Goal: Check status: Check status

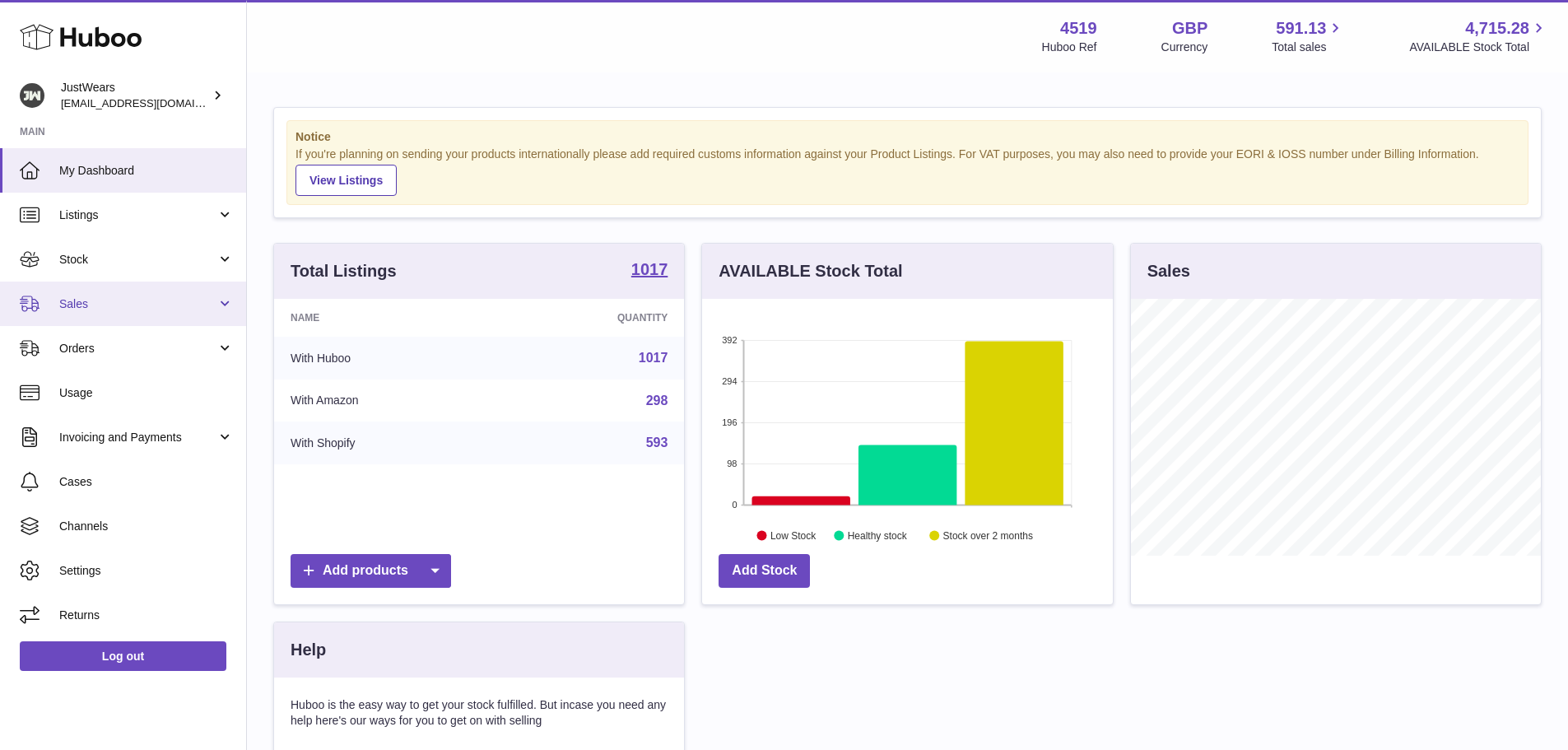
click at [90, 310] on span "Sales" at bounding box center [138, 304] width 158 height 15
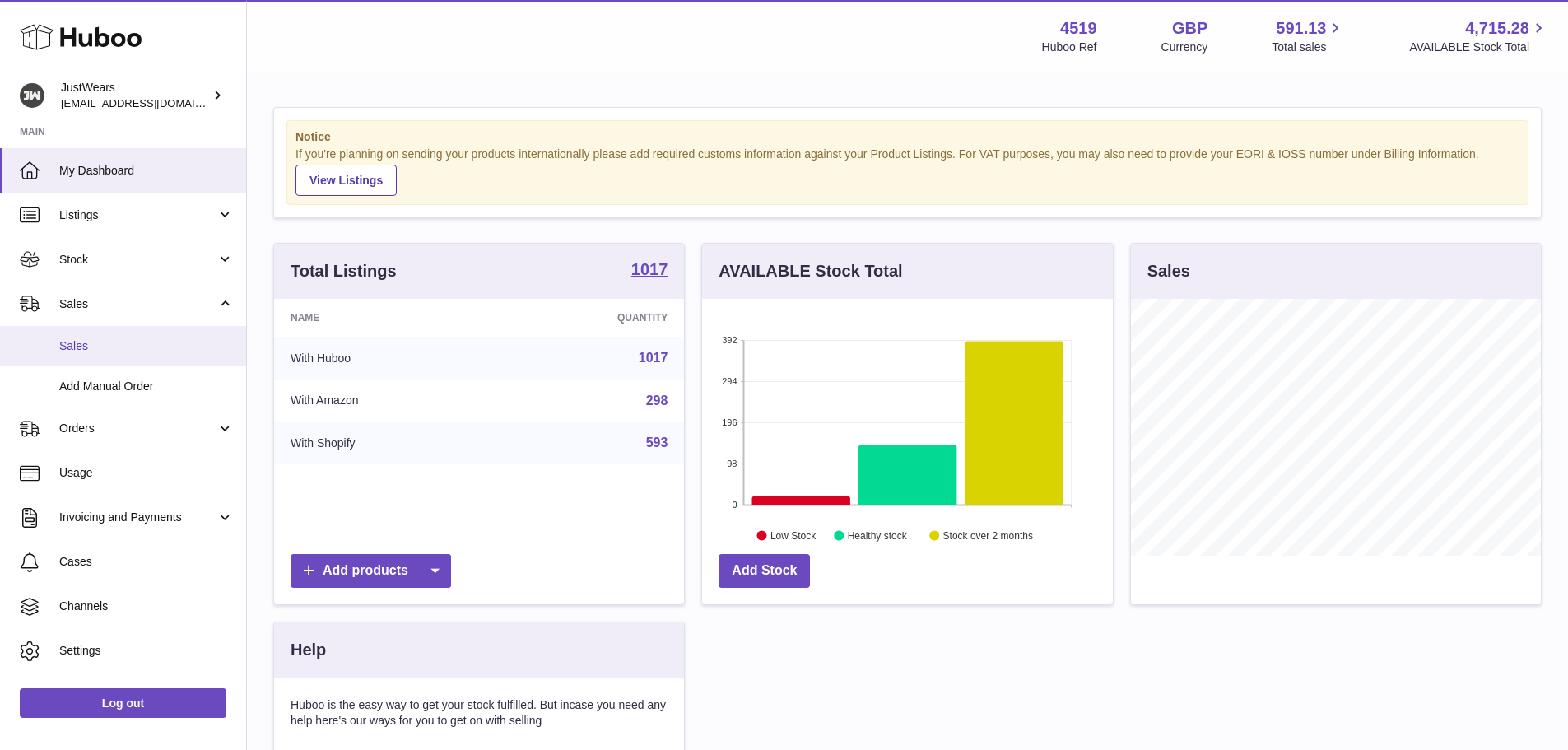
click at [102, 360] on link "Sales" at bounding box center [123, 346] width 246 height 40
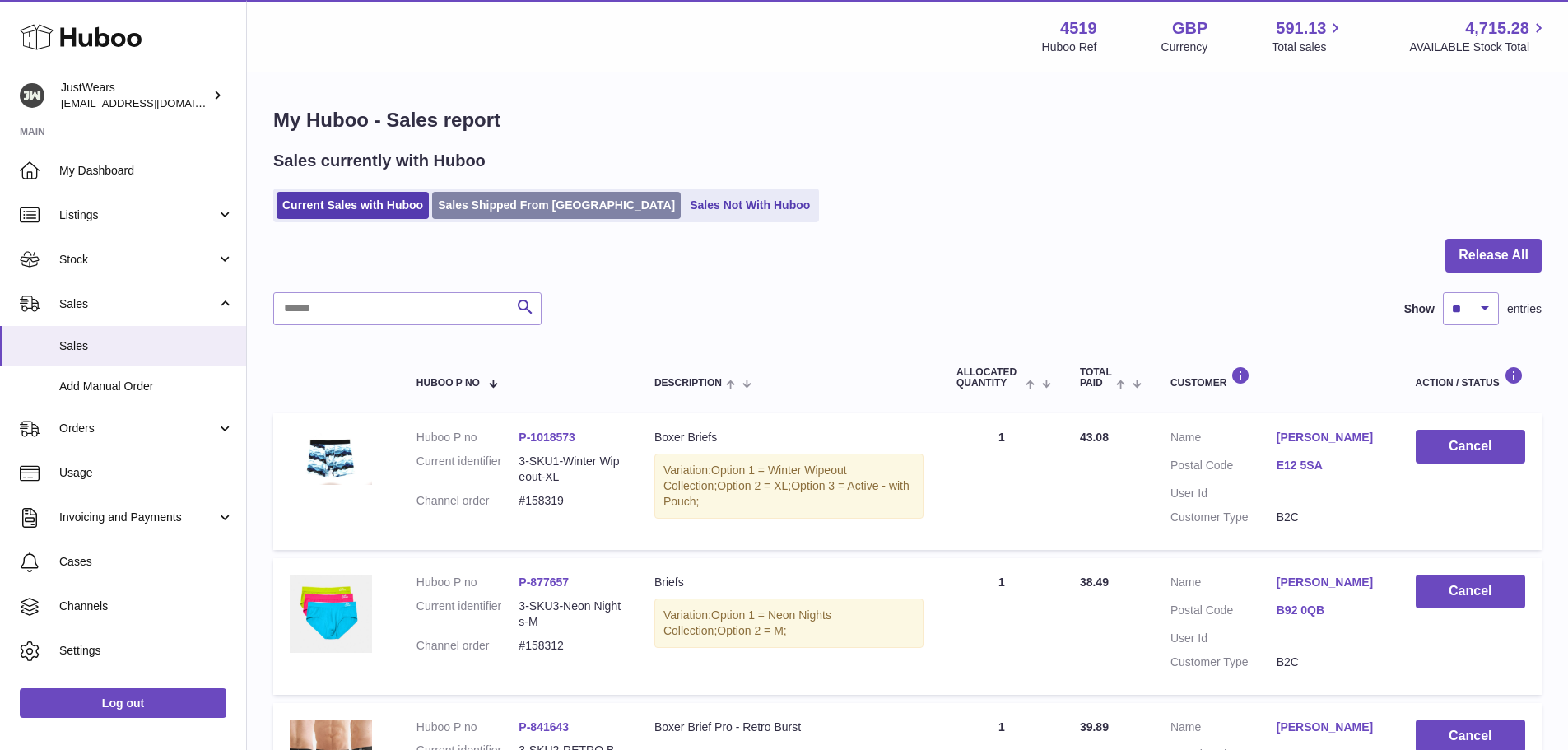
click at [513, 211] on link "Sales Shipped From [GEOGRAPHIC_DATA]" at bounding box center [556, 205] width 249 height 27
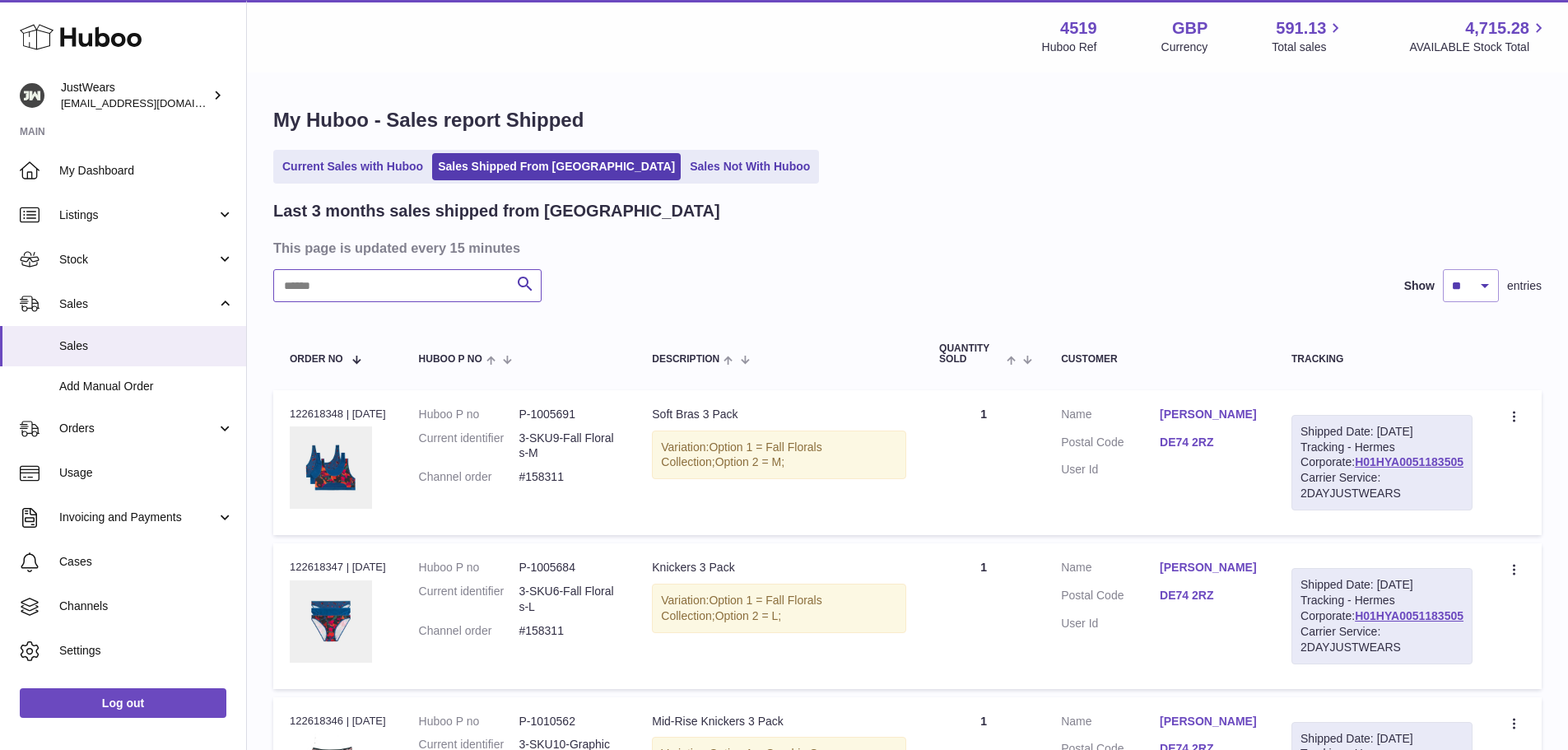
click at [350, 290] on input "text" at bounding box center [408, 285] width 269 height 33
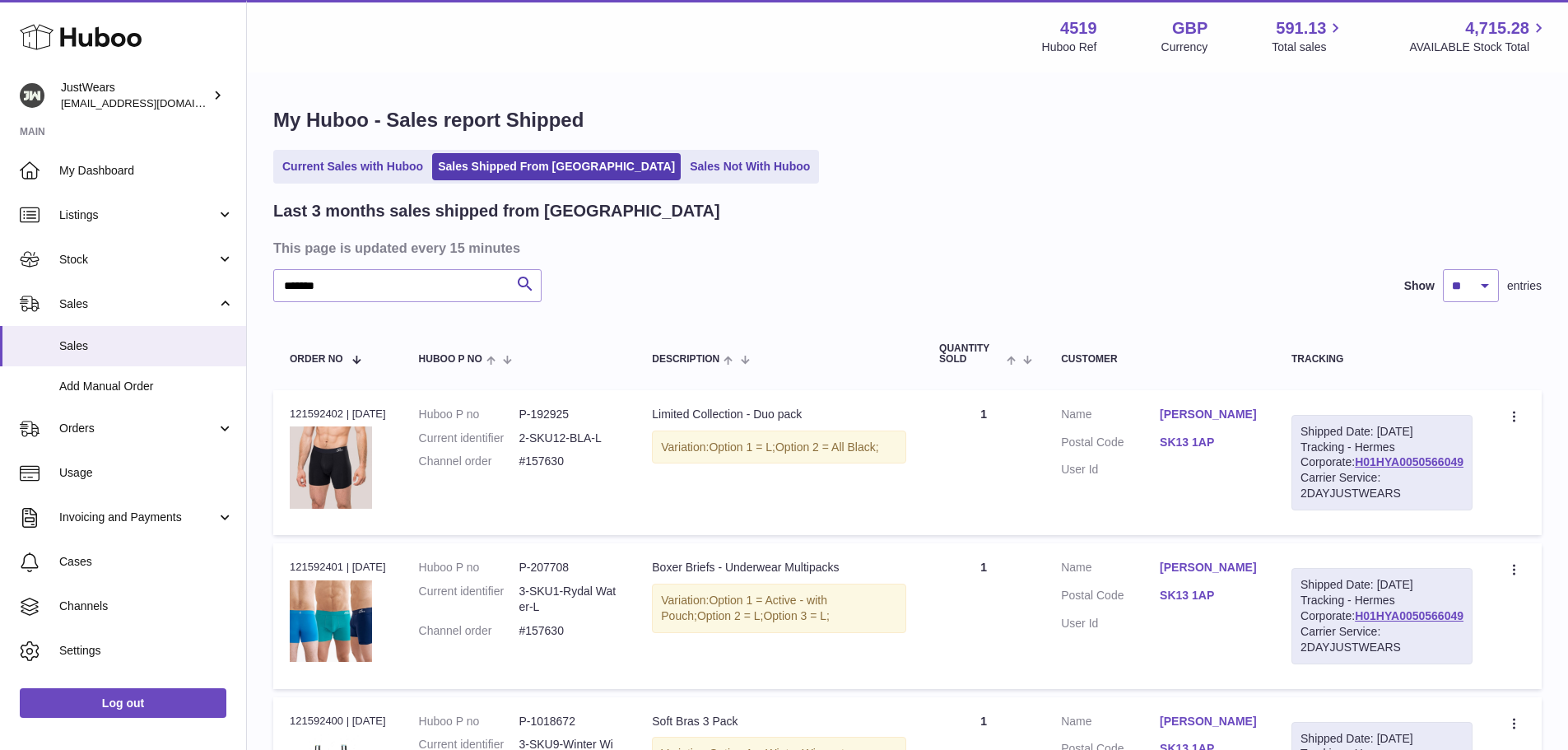
click at [320, 417] on div "Order no 121592402 | [DATE]" at bounding box center [338, 414] width 97 height 15
copy div "121592402"
drag, startPoint x: 528, startPoint y: 461, endPoint x: 592, endPoint y: 464, distance: 64.1
click at [592, 464] on dl "Huboo P no P-192925 Current identifier 2-SKU12-BLA-L Channel order #157630" at bounding box center [520, 443] width 201 height 72
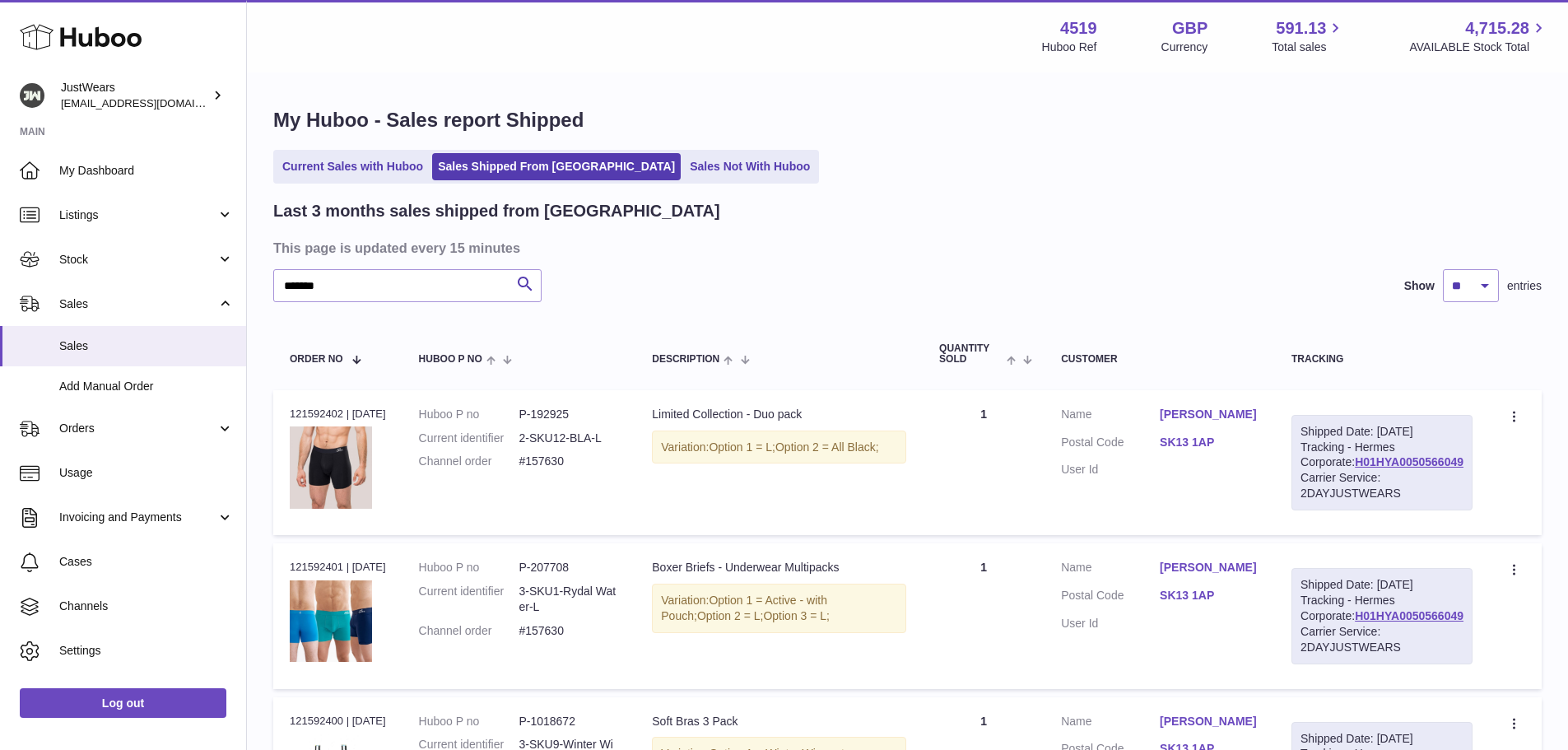
copy dl "#157630"
drag, startPoint x: 1344, startPoint y: 503, endPoint x: 1460, endPoint y: 502, distance: 116.0
click at [1460, 502] on div "Shipped Date: [DATE] Tracking - Hermes Corporate: H01HYA0050566049 Carrier Serv…" at bounding box center [1383, 462] width 181 height 96
drag, startPoint x: 1340, startPoint y: 487, endPoint x: 1472, endPoint y: 489, distance: 132.0
click at [1472, 489] on div "Shipped Date: [DATE] Tracking - Hermes Corporate: H01HYA0050566049 Carrier Serv…" at bounding box center [1383, 462] width 181 height 96
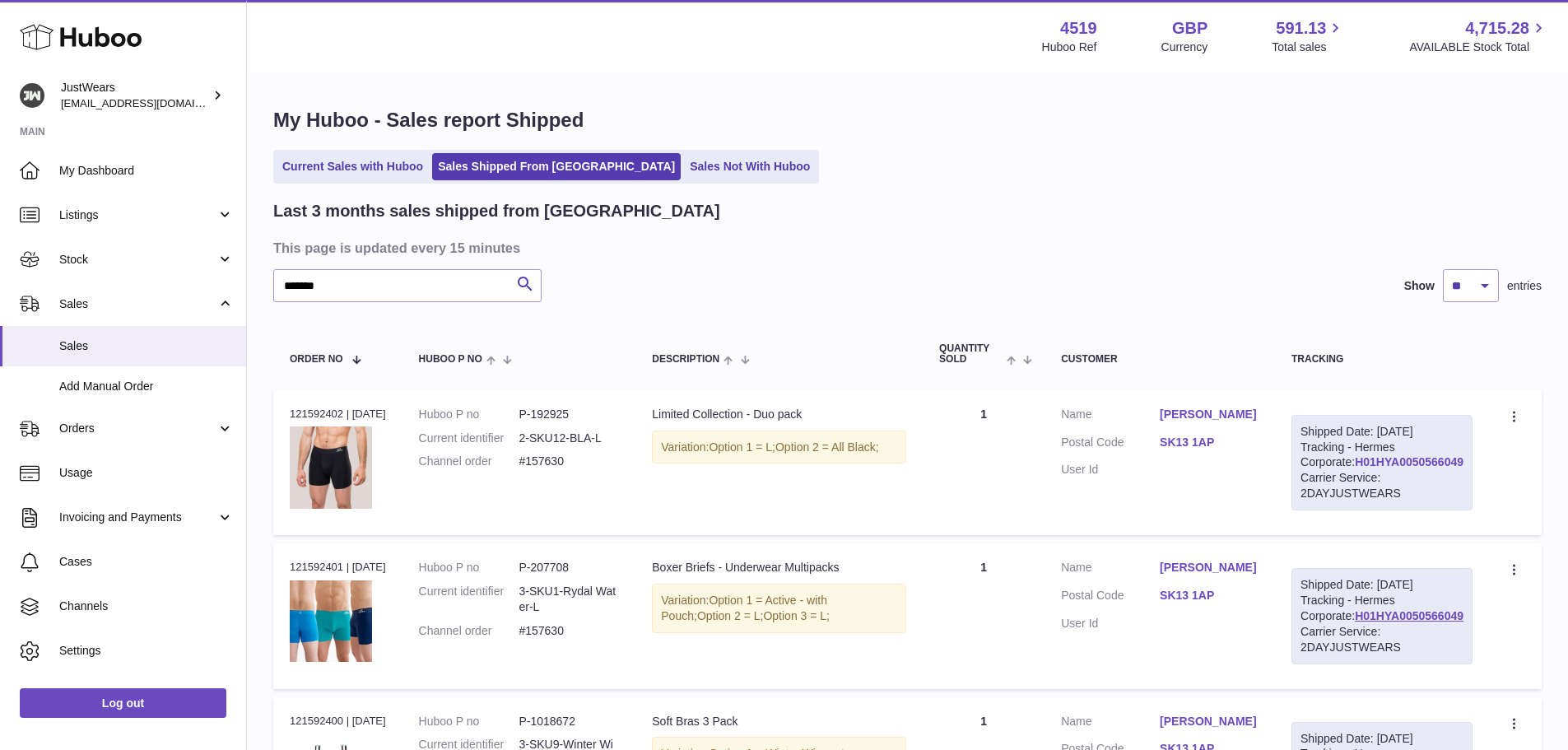
copy link "H01HYA0050566049"
click at [1407, 469] on link "H01HYA0050566049" at bounding box center [1409, 461] width 108 height 13
drag, startPoint x: 289, startPoint y: 289, endPoint x: 312, endPoint y: 287, distance: 23.1
click at [312, 287] on input "*******" at bounding box center [408, 285] width 269 height 33
type input "*******"
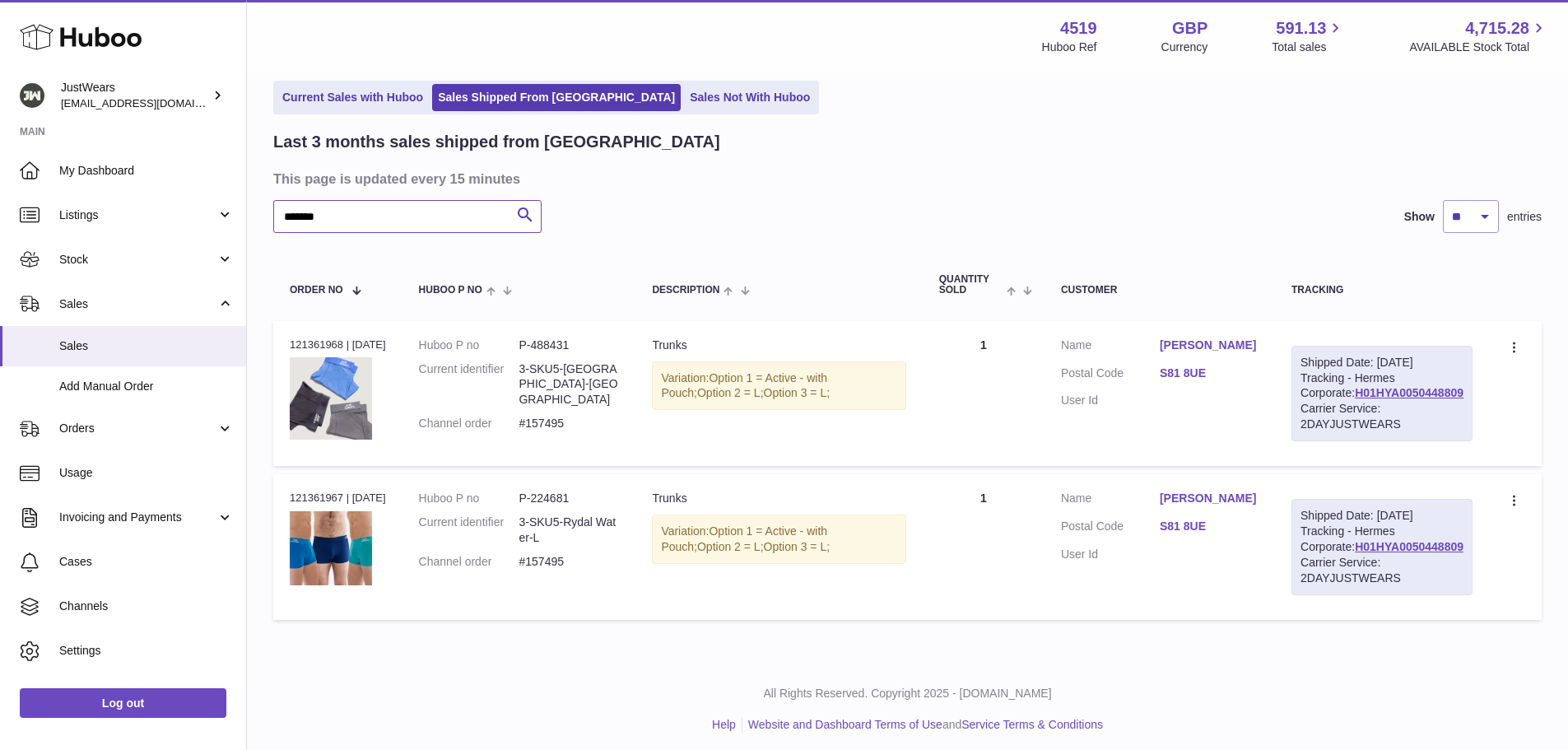
scroll to position [139, 0]
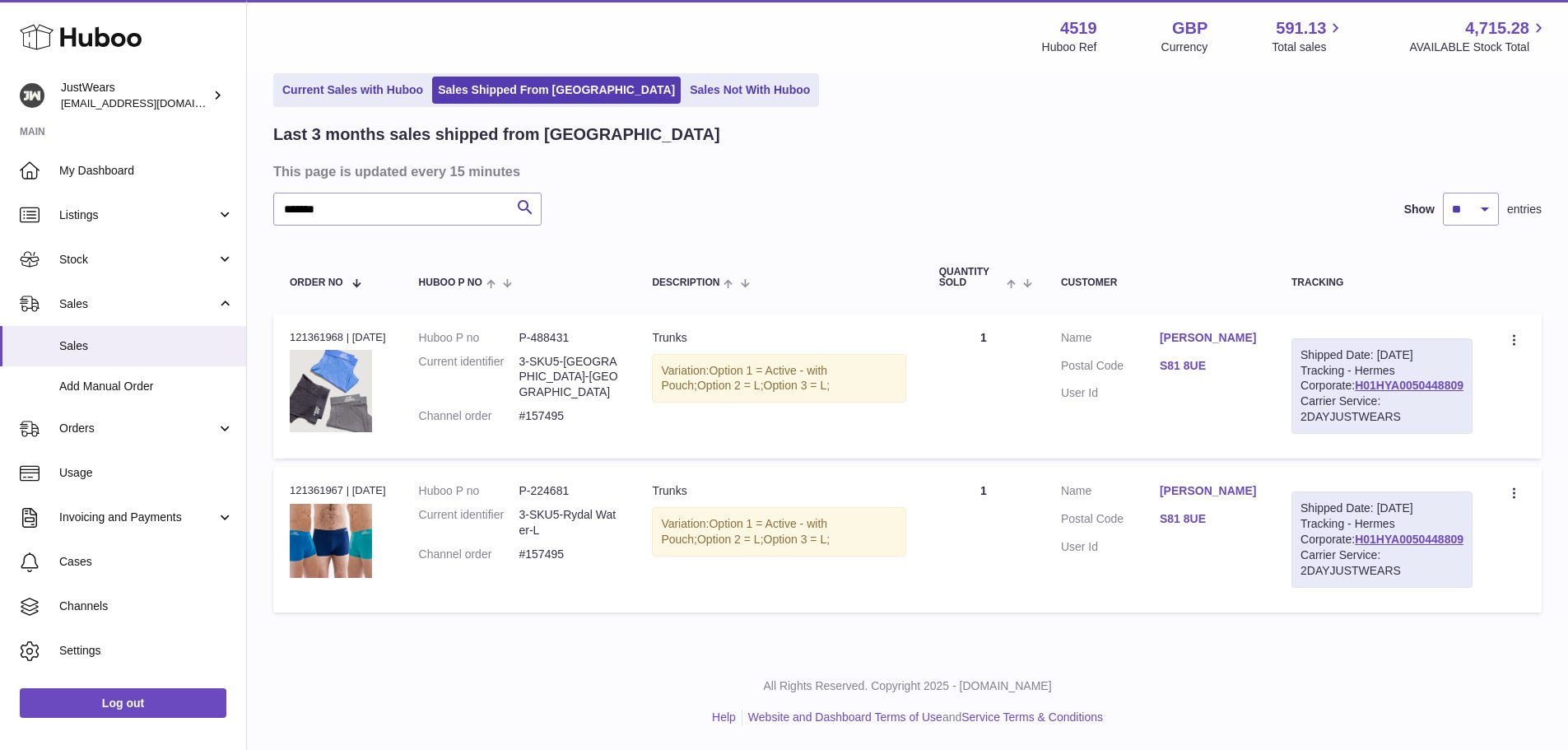
click at [314, 330] on div "Order no 121361968 | [DATE]" at bounding box center [338, 337] width 97 height 15
copy div "121361968"
drag, startPoint x: 530, startPoint y: 337, endPoint x: 579, endPoint y: 337, distance: 49.0
click at [579, 409] on dd "#157495" at bounding box center [569, 416] width 100 height 15
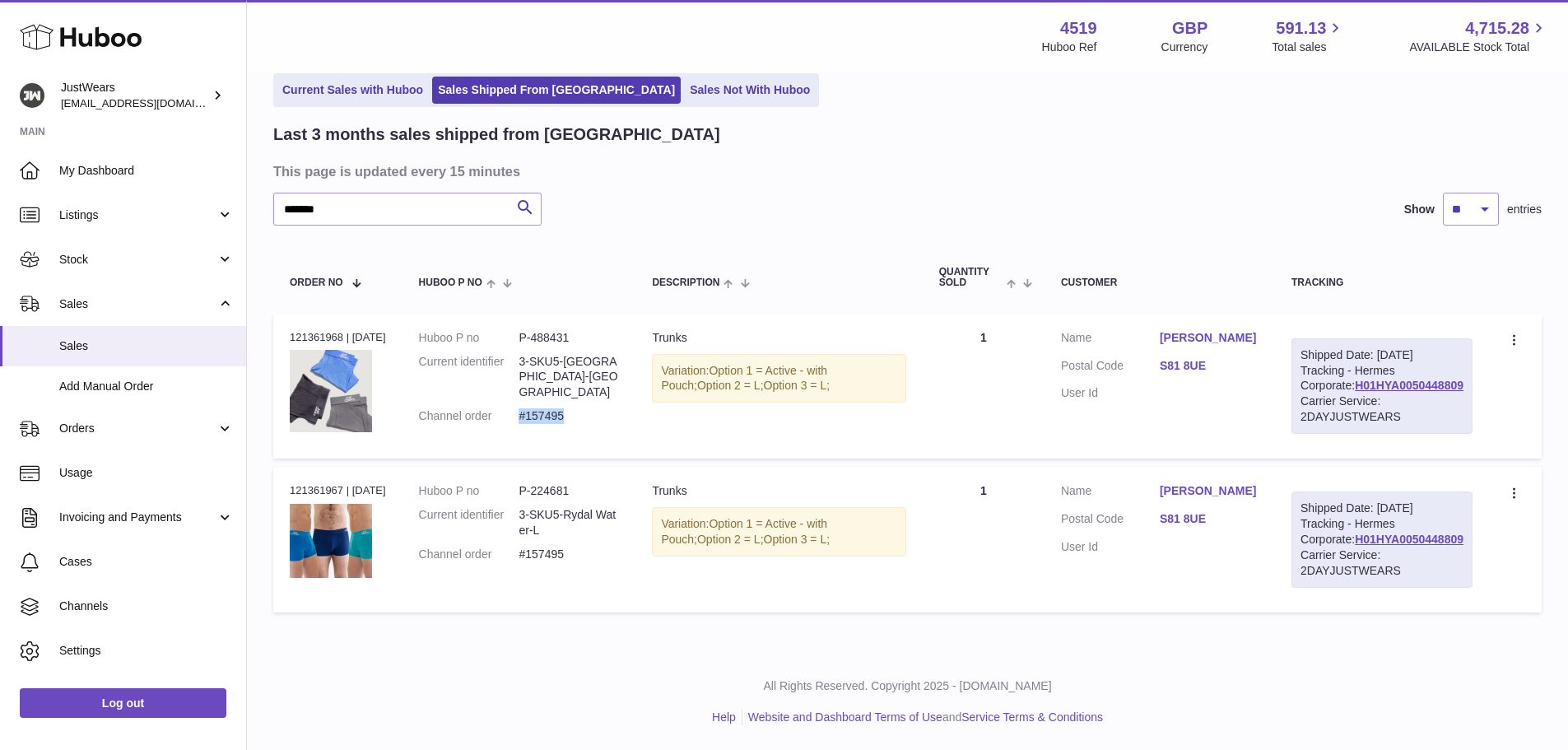
copy dd "#157495"
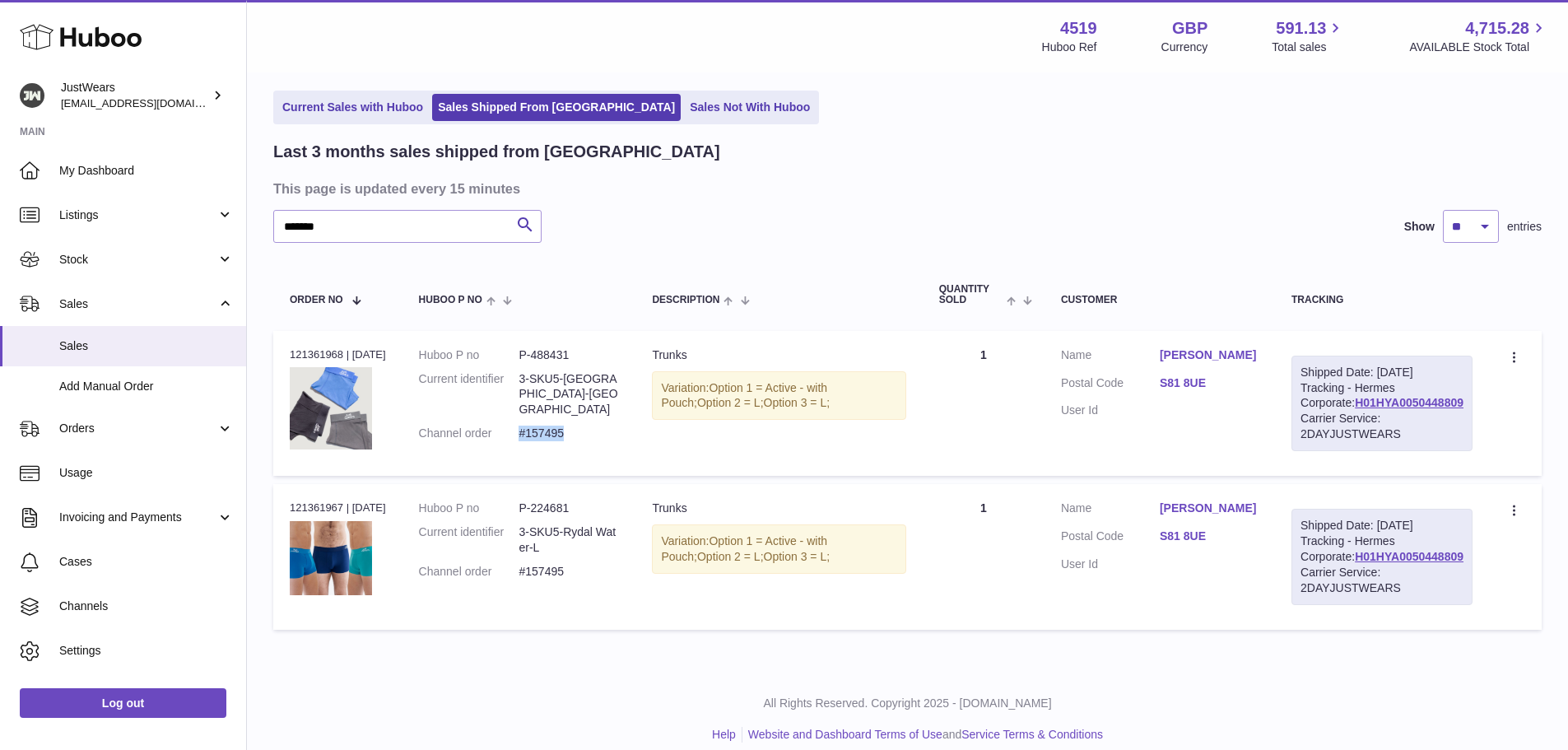
scroll to position [0, 0]
